Goal: Task Accomplishment & Management: Use online tool/utility

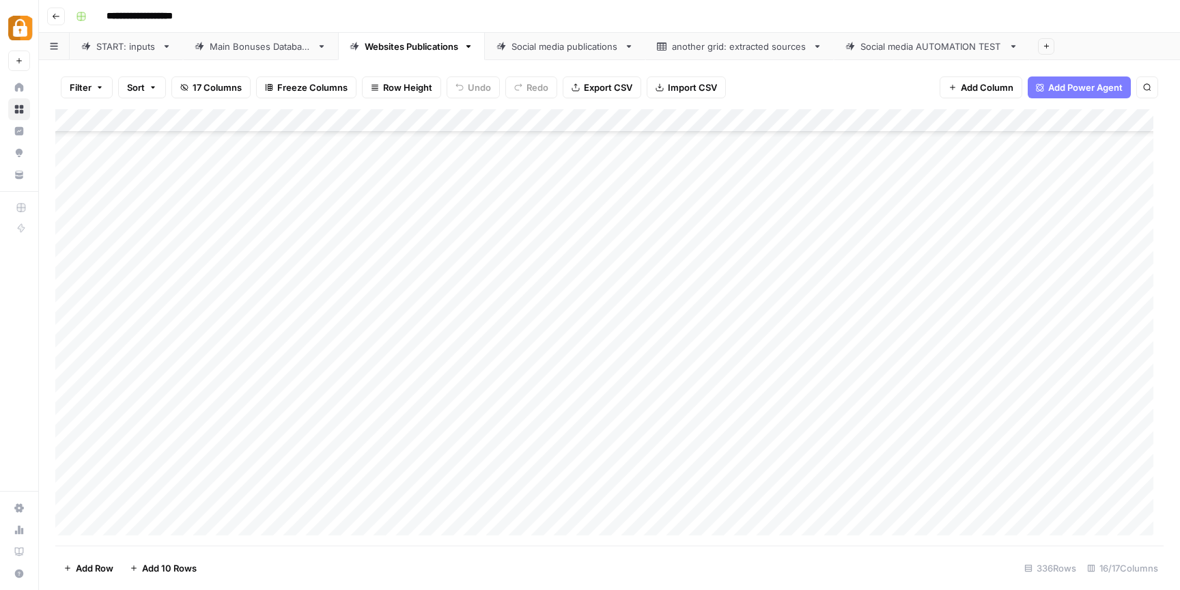
scroll to position [7422, 0]
click at [228, 49] on div "Main Bonuses Database" at bounding box center [261, 47] width 102 height 14
click at [630, 416] on div "Add Column" at bounding box center [609, 327] width 1109 height 436
click at [622, 411] on div "Add Column" at bounding box center [609, 327] width 1109 height 436
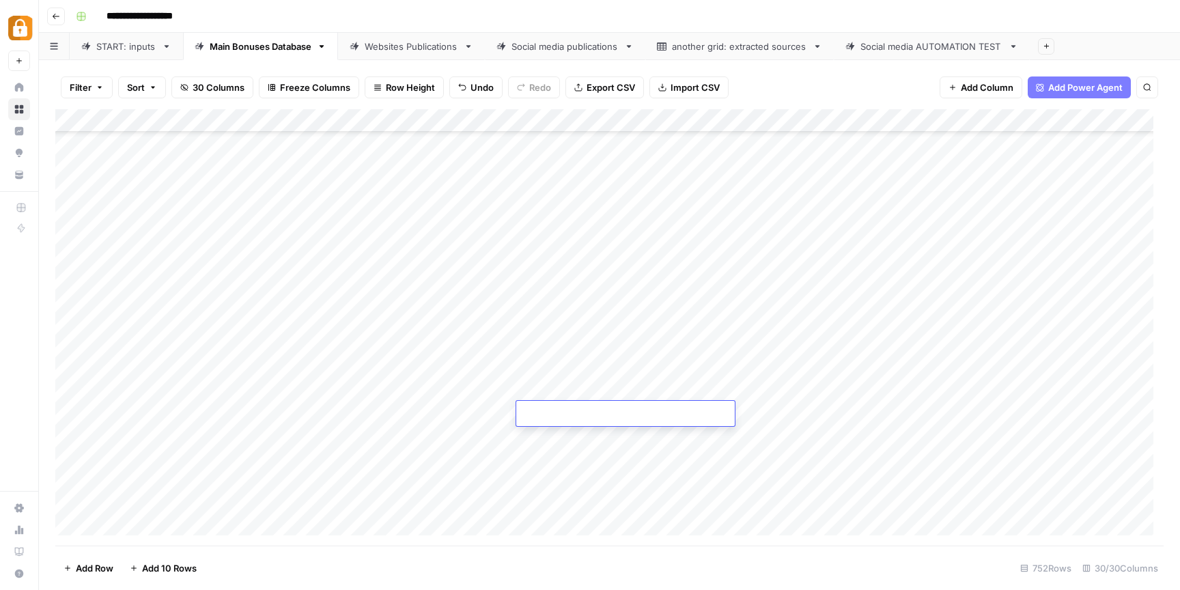
paste textarea "**********"
type textarea "**********"
click at [775, 420] on div "Add Column" at bounding box center [609, 327] width 1109 height 436
click at [885, 413] on div "Add Column" at bounding box center [609, 327] width 1109 height 436
click at [417, 42] on div "Websites Publications" at bounding box center [412, 47] width 94 height 14
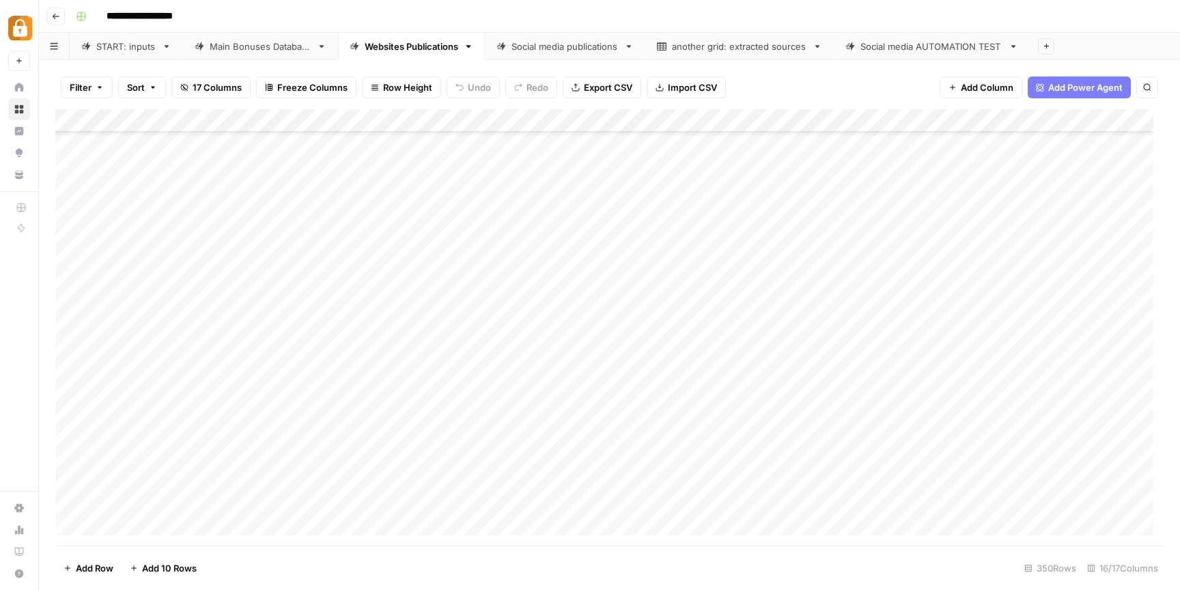
scroll to position [7748, 0]
click at [293, 44] on div "Main Bonuses Database" at bounding box center [261, 47] width 102 height 14
click at [438, 44] on div "Websites Publications" at bounding box center [412, 47] width 94 height 14
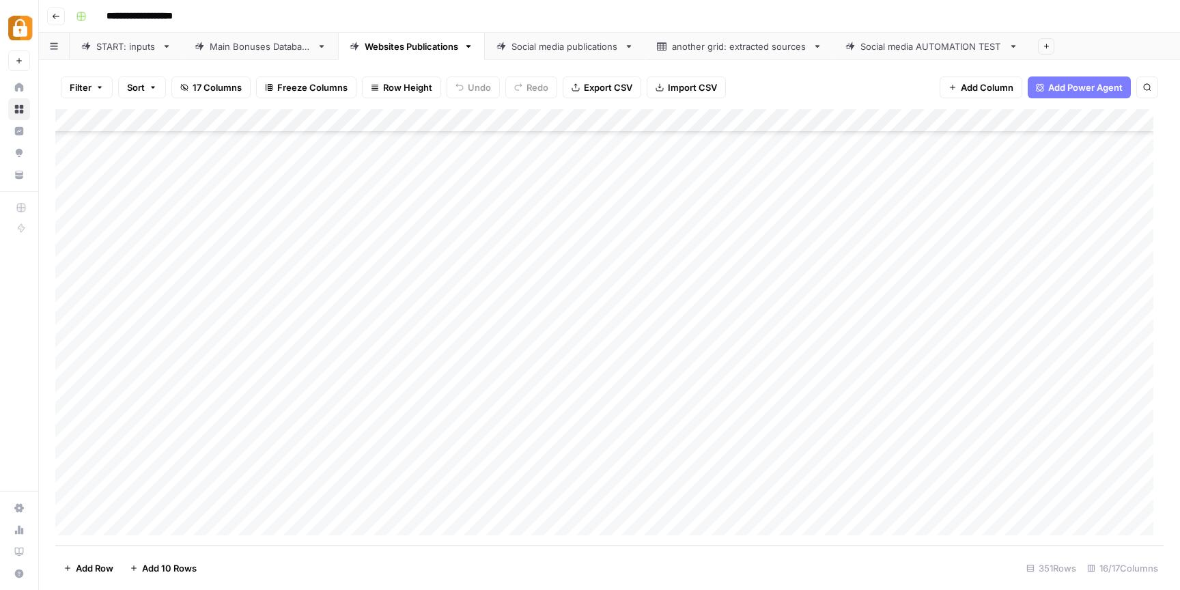
click at [57, 501] on div "Add Column" at bounding box center [609, 327] width 1109 height 436
click at [57, 502] on div "Add Column" at bounding box center [609, 327] width 1109 height 436
click at [303, 505] on div "Add Column" at bounding box center [609, 327] width 1109 height 436
click at [85, 507] on div "Add Column" at bounding box center [609, 327] width 1109 height 436
click at [85, 502] on div "Add Column" at bounding box center [609, 327] width 1109 height 436
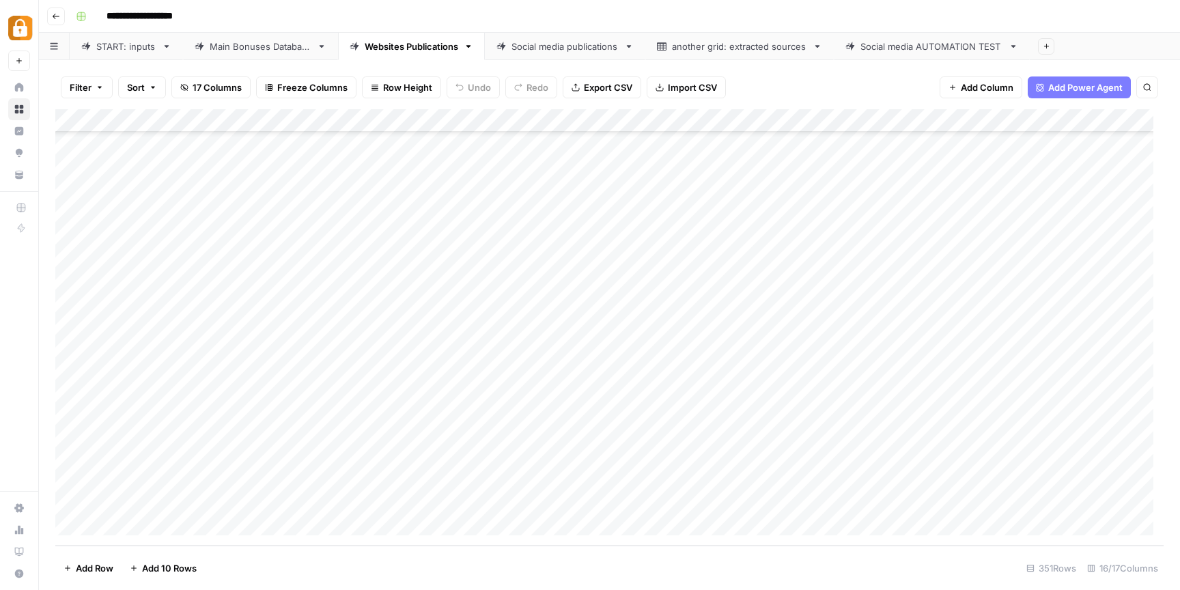
click at [73, 503] on div "Add Column" at bounding box center [609, 327] width 1109 height 436
click at [72, 570] on span "Delete 1 Row" at bounding box center [91, 568] width 55 height 14
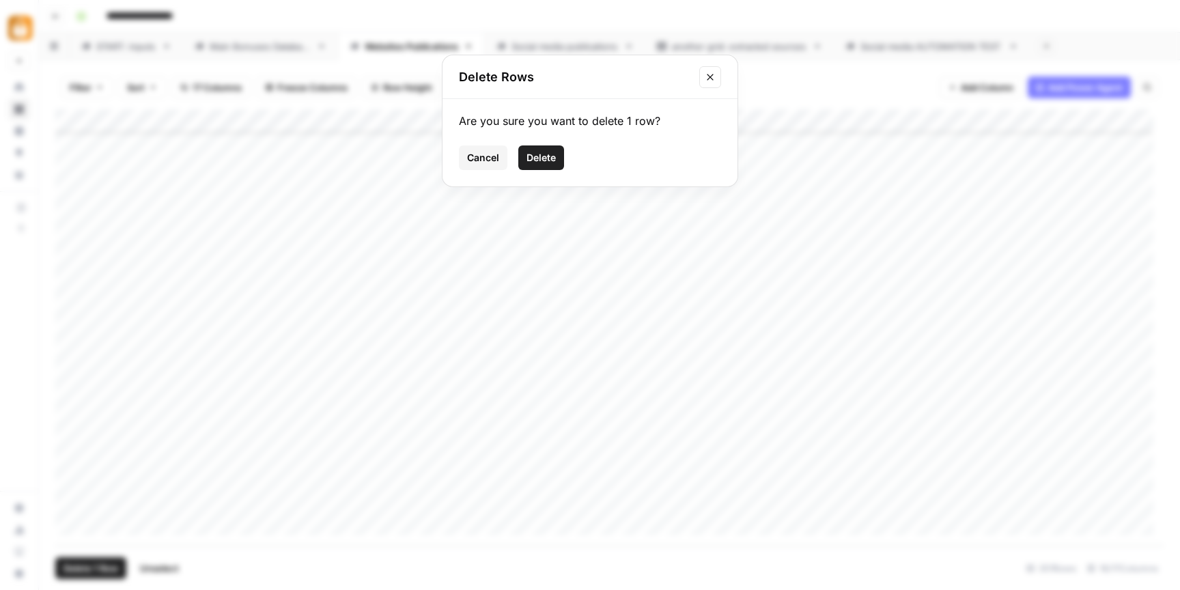
click at [535, 154] on span "Delete" at bounding box center [541, 158] width 29 height 14
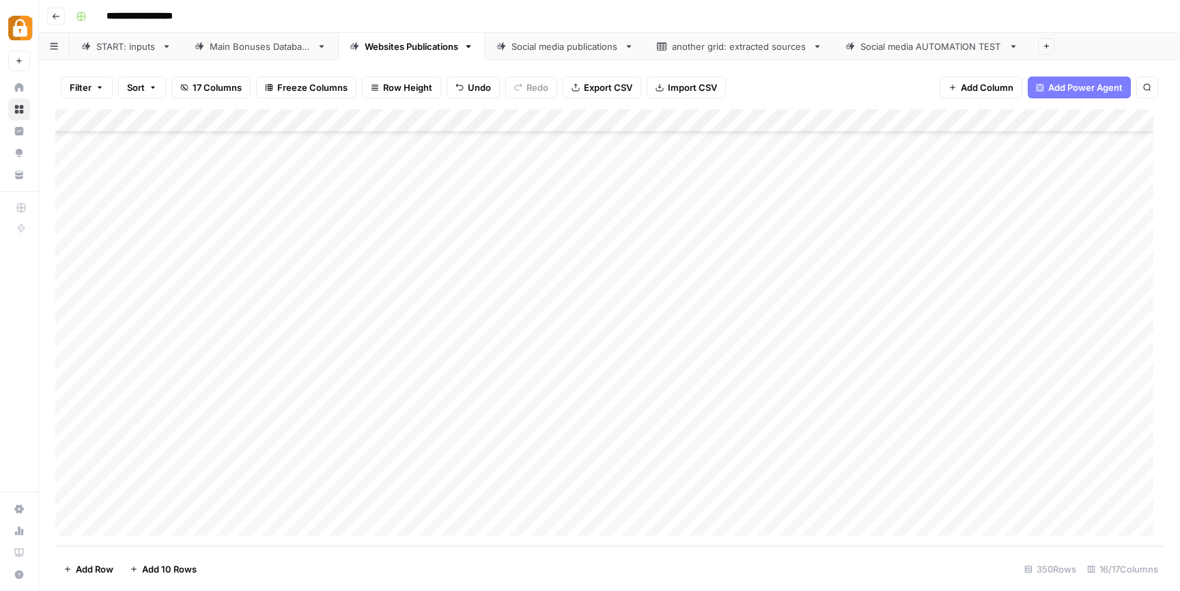
scroll to position [7747, 0]
